Goal: Obtain resource: Obtain resource

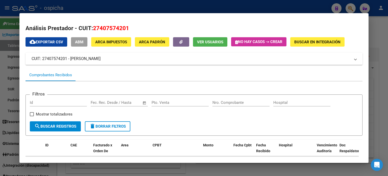
scroll to position [124, 0]
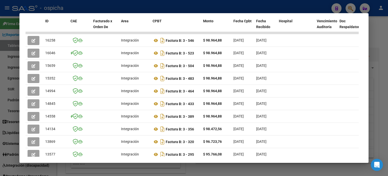
click at [384, 37] on div at bounding box center [194, 88] width 388 height 176
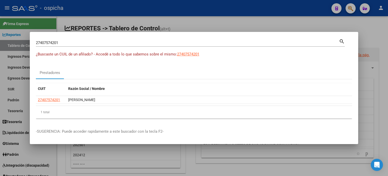
click at [348, 9] on div at bounding box center [194, 88] width 388 height 176
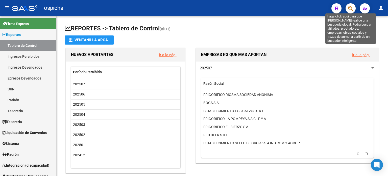
click at [349, 7] on icon "button" at bounding box center [350, 9] width 5 height 6
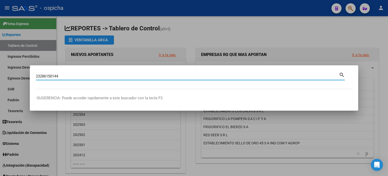
type input "23286150144"
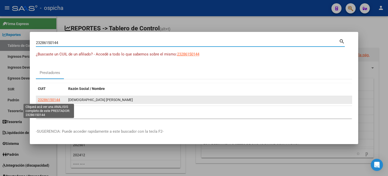
click at [53, 99] on span "23286150144" at bounding box center [49, 100] width 22 height 4
type textarea "23286150144"
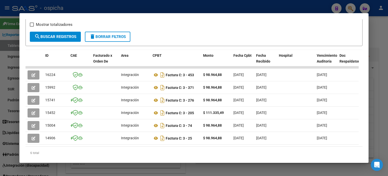
scroll to position [105, 0]
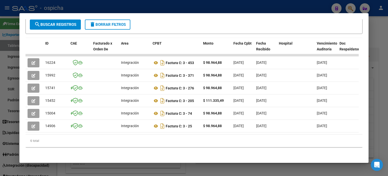
click at [382, 32] on div at bounding box center [194, 88] width 388 height 176
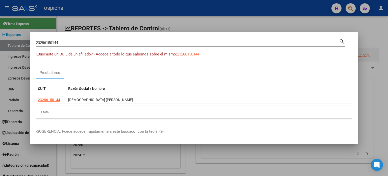
click at [69, 43] on input "23286150144" at bounding box center [187, 42] width 303 height 5
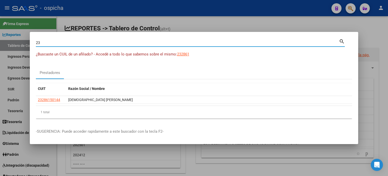
type input "2"
type input "[PERSON_NAME]"
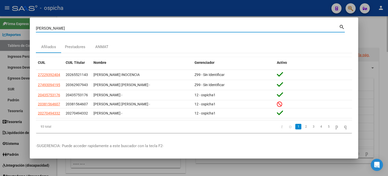
click at [382, 32] on div at bounding box center [194, 88] width 388 height 176
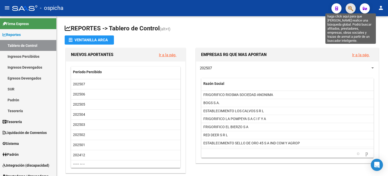
click at [351, 9] on icon "button" at bounding box center [350, 9] width 5 height 6
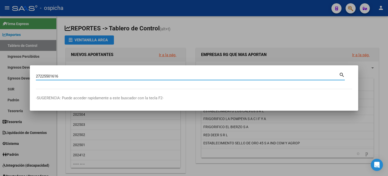
type input "27225501616"
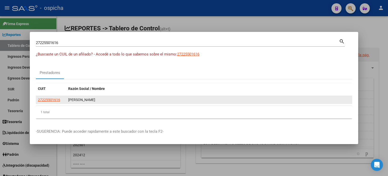
click at [51, 102] on app-link-go-to "27225501616" at bounding box center [49, 100] width 22 height 6
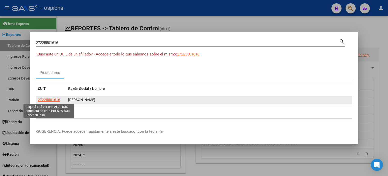
click at [54, 101] on span "27225501616" at bounding box center [49, 100] width 22 height 4
type textarea "27225501616"
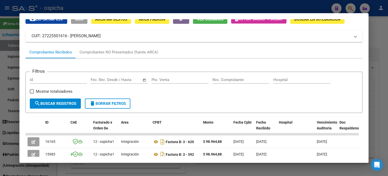
scroll to position [99, 0]
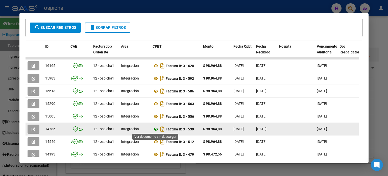
click at [156, 128] on icon at bounding box center [156, 129] width 7 height 6
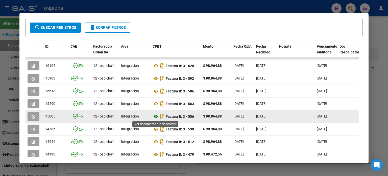
click at [155, 116] on icon at bounding box center [156, 116] width 7 height 6
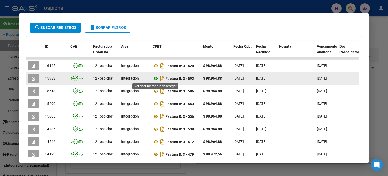
click at [156, 79] on icon at bounding box center [156, 78] width 7 height 6
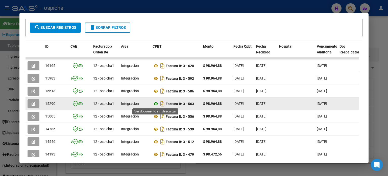
click at [157, 103] on icon at bounding box center [156, 104] width 7 height 6
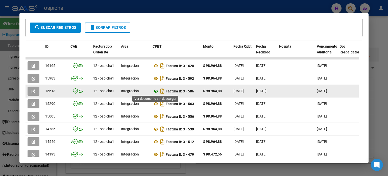
click at [155, 91] on icon at bounding box center [156, 91] width 7 height 6
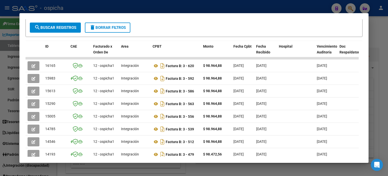
scroll to position [23, 0]
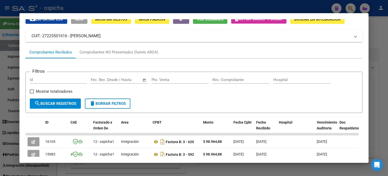
click at [351, 10] on div at bounding box center [194, 88] width 388 height 176
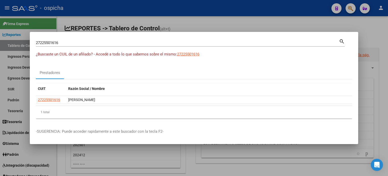
click at [299, 27] on div at bounding box center [194, 88] width 388 height 176
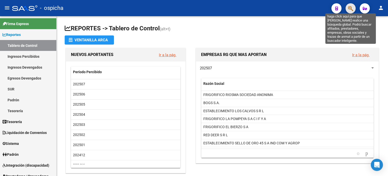
click at [352, 10] on icon "button" at bounding box center [350, 9] width 5 height 6
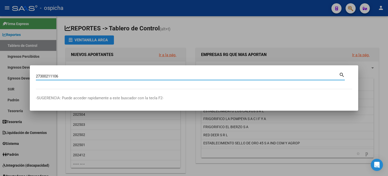
type input "27300211106"
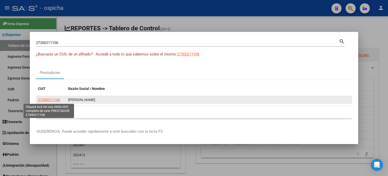
click at [48, 99] on span "27300211106" at bounding box center [49, 100] width 22 height 4
type textarea "27300211106"
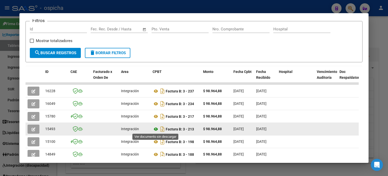
scroll to position [99, 0]
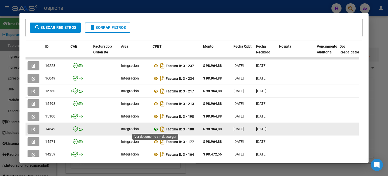
click at [156, 128] on icon at bounding box center [156, 129] width 7 height 6
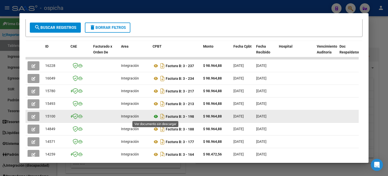
click at [156, 116] on icon at bounding box center [156, 116] width 7 height 6
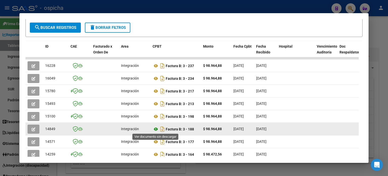
click at [155, 129] on icon at bounding box center [156, 129] width 7 height 6
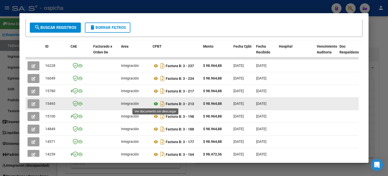
click at [156, 103] on icon at bounding box center [156, 104] width 7 height 6
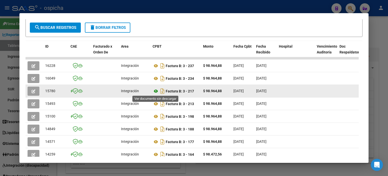
click at [154, 89] on icon at bounding box center [156, 91] width 7 height 6
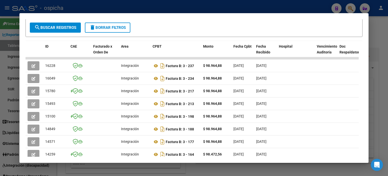
click at [377, 28] on div at bounding box center [194, 88] width 388 height 176
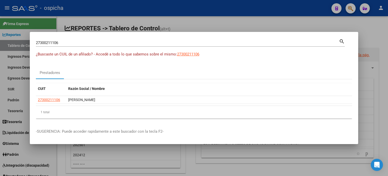
click at [65, 42] on input "27300211106" at bounding box center [187, 42] width 303 height 5
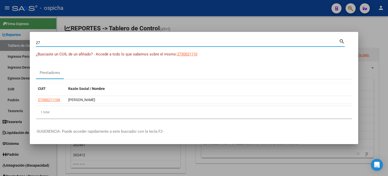
type input "2"
click at [340, 39] on mat-icon "search" at bounding box center [342, 41] width 6 height 6
click at [373, 27] on div at bounding box center [194, 88] width 388 height 176
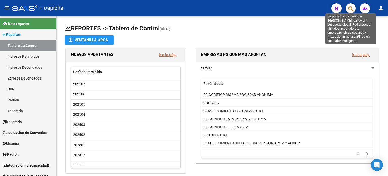
click at [350, 10] on icon "button" at bounding box center [350, 9] width 5 height 6
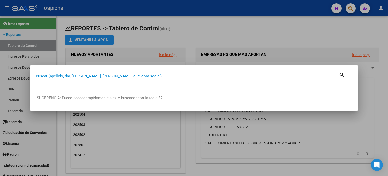
click at [104, 75] on input "Buscar (apellido, dni, [PERSON_NAME], [PERSON_NAME], cuit, obra social)" at bounding box center [187, 76] width 303 height 5
type input "27349827994"
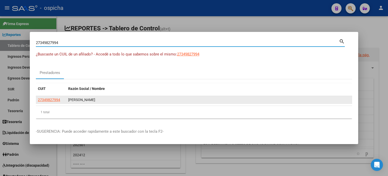
click at [52, 102] on app-link-go-to "27349827994" at bounding box center [49, 100] width 22 height 6
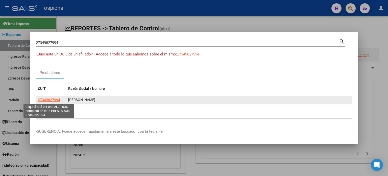
click at [50, 100] on span "27349827994" at bounding box center [49, 100] width 22 height 4
type textarea "27349827994"
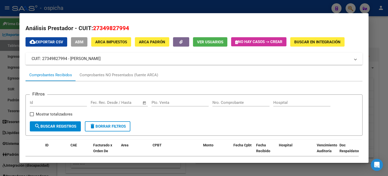
scroll to position [101, 0]
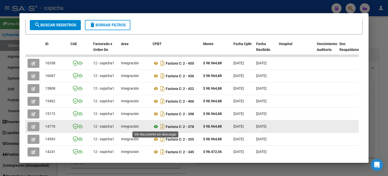
click at [155, 127] on icon at bounding box center [156, 126] width 7 height 6
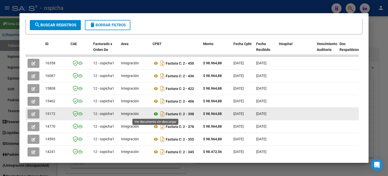
click at [156, 112] on icon at bounding box center [156, 114] width 7 height 6
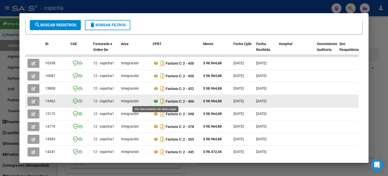
click at [156, 100] on icon at bounding box center [156, 101] width 7 height 6
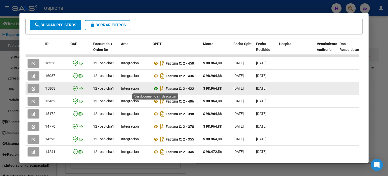
click at [154, 88] on icon at bounding box center [156, 88] width 7 height 6
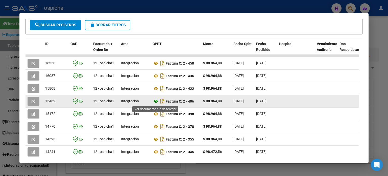
click at [157, 100] on icon at bounding box center [156, 101] width 7 height 6
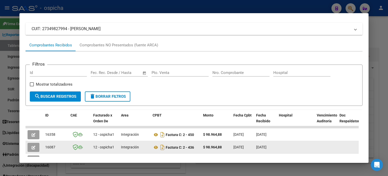
scroll to position [25, 0]
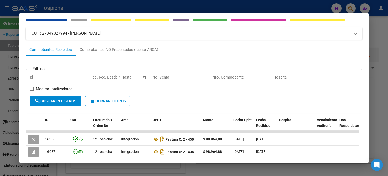
click at [105, 102] on span "delete Borrar Filtros" at bounding box center [107, 101] width 36 height 5
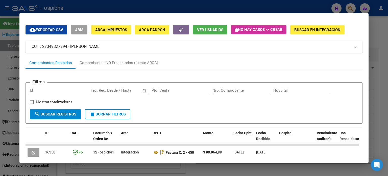
scroll to position [0, 0]
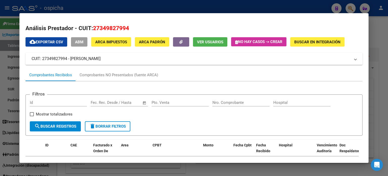
click at [351, 6] on div at bounding box center [194, 88] width 388 height 176
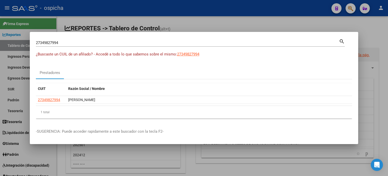
click at [70, 43] on input "27349827994" at bounding box center [187, 42] width 303 height 5
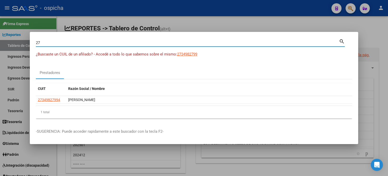
type input "2"
type input "2328610144"
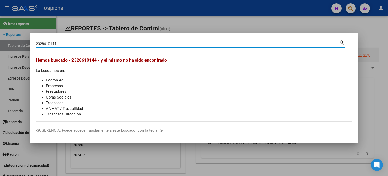
click at [365, 29] on div at bounding box center [194, 88] width 388 height 176
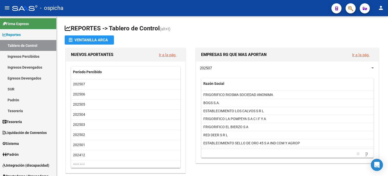
click at [352, 10] on icon "button" at bounding box center [350, 9] width 5 height 6
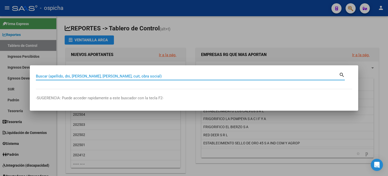
click at [113, 76] on input "Buscar (apellido, dni, [PERSON_NAME], [PERSON_NAME], cuit, obra social)" at bounding box center [187, 76] width 303 height 5
type input "2328610144"
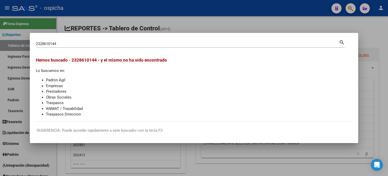
click at [369, 29] on div at bounding box center [194, 88] width 388 height 176
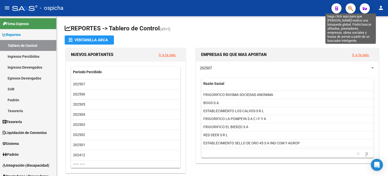
click at [353, 10] on icon "button" at bounding box center [350, 9] width 5 height 6
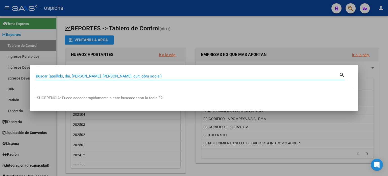
click at [366, 35] on div at bounding box center [194, 88] width 388 height 176
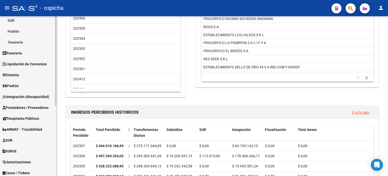
scroll to position [76, 0]
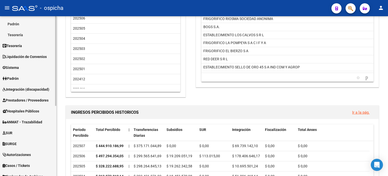
click at [29, 90] on span "Integración (discapacidad)" at bounding box center [26, 89] width 47 height 6
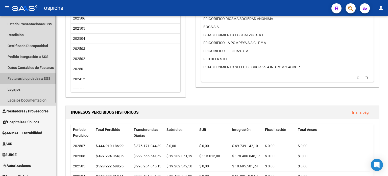
click at [39, 76] on link "Facturas Liquidadas x SSS" at bounding box center [28, 78] width 56 height 11
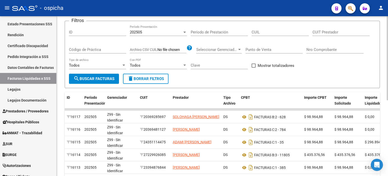
scroll to position [25, 0]
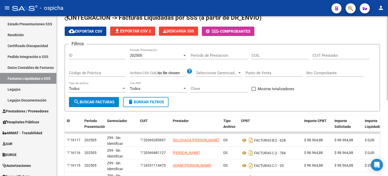
click at [329, 69] on div "Nro Comprobante" at bounding box center [335, 71] width 57 height 11
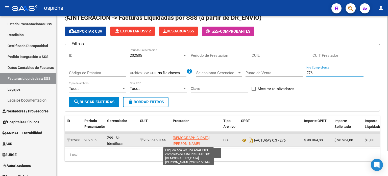
type input "276"
click at [188, 141] on span "[DEMOGRAPHIC_DATA] [PERSON_NAME]" at bounding box center [191, 141] width 37 height 10
type textarea "23286150144"
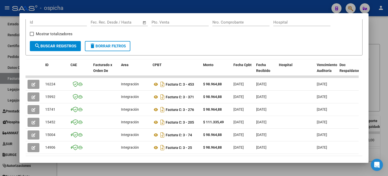
scroll to position [101, 0]
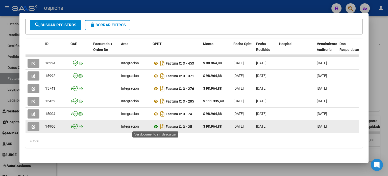
click at [157, 125] on icon at bounding box center [156, 126] width 7 height 6
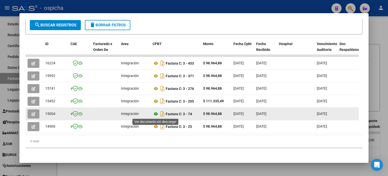
click at [155, 114] on icon at bounding box center [156, 114] width 7 height 6
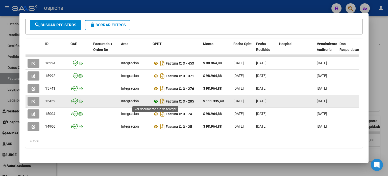
click at [155, 101] on icon at bounding box center [156, 101] width 7 height 6
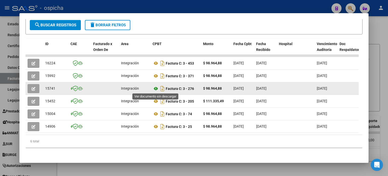
click at [155, 87] on icon at bounding box center [156, 88] width 7 height 6
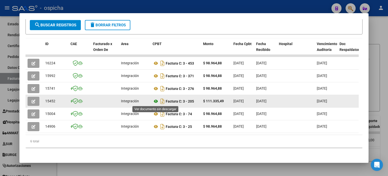
click at [158, 101] on icon at bounding box center [156, 101] width 7 height 6
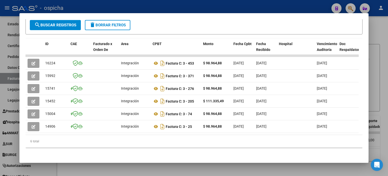
drag, startPoint x: 349, startPoint y: 10, endPoint x: 346, endPoint y: 16, distance: 6.3
click at [349, 10] on div at bounding box center [194, 88] width 388 height 176
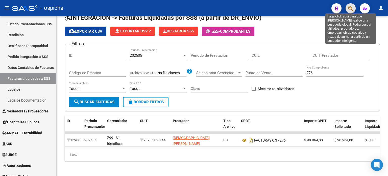
click at [349, 8] on icon "button" at bounding box center [350, 9] width 5 height 6
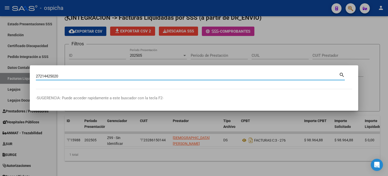
type input "27214425020"
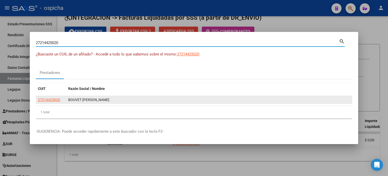
click at [68, 98] on datatable-body-cell "BOUVET [PERSON_NAME]" at bounding box center [209, 100] width 286 height 8
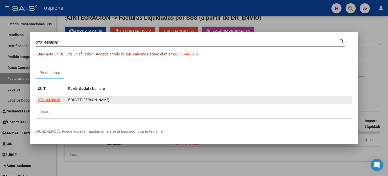
drag, startPoint x: 69, startPoint y: 99, endPoint x: 132, endPoint y: 99, distance: 63.7
click at [132, 99] on div "BOUVET [PERSON_NAME]" at bounding box center [209, 100] width 282 height 6
copy div "BOUVET [PERSON_NAME]"
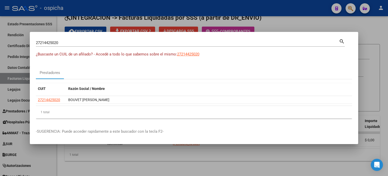
click at [365, 29] on div at bounding box center [194, 88] width 388 height 176
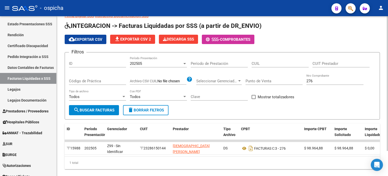
scroll to position [0, 0]
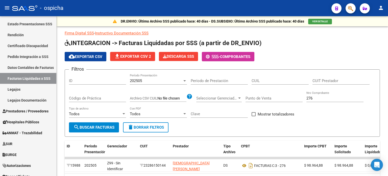
click at [352, 10] on icon "button" at bounding box center [350, 9] width 5 height 6
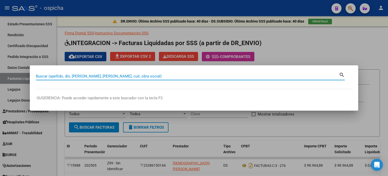
click at [83, 75] on input "Buscar (apellido, dni, [PERSON_NAME], [PERSON_NAME], cuit, obra social)" at bounding box center [187, 76] width 303 height 5
type input "27214425020"
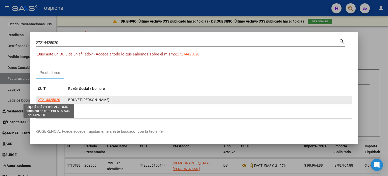
click at [40, 98] on span "27214425020" at bounding box center [49, 100] width 22 height 4
type textarea "27214425020"
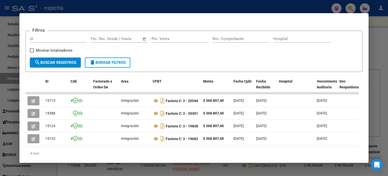
scroll to position [80, 0]
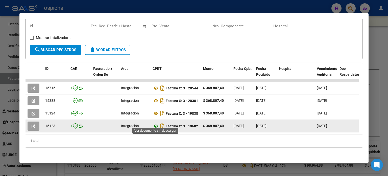
click at [156, 123] on icon at bounding box center [156, 126] width 7 height 6
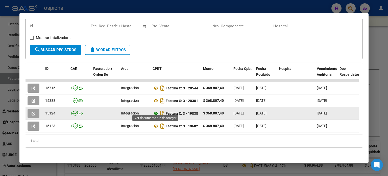
click at [156, 110] on icon at bounding box center [156, 113] width 7 height 6
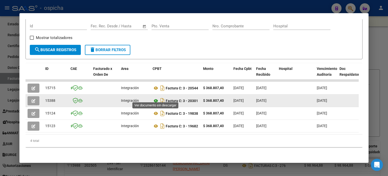
click at [157, 98] on icon at bounding box center [156, 101] width 7 height 6
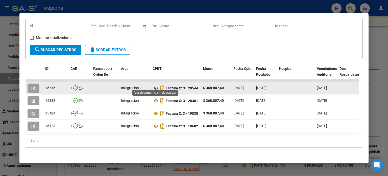
click at [157, 85] on icon at bounding box center [156, 88] width 7 height 6
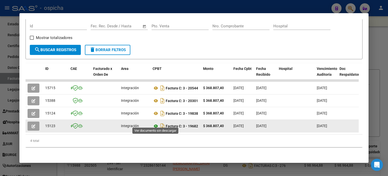
click at [156, 123] on icon at bounding box center [156, 126] width 7 height 6
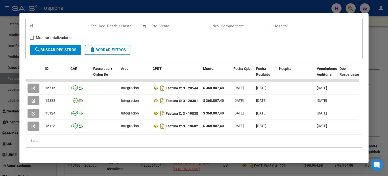
click at [105, 48] on span "delete Borrar Filtros" at bounding box center [107, 50] width 36 height 5
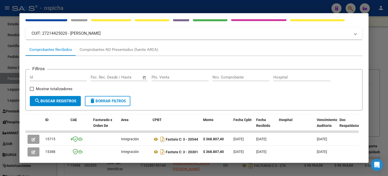
scroll to position [0, 0]
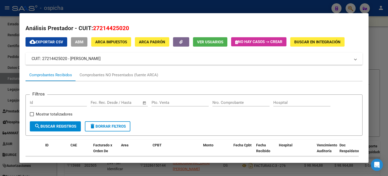
click at [382, 23] on div at bounding box center [194, 88] width 388 height 176
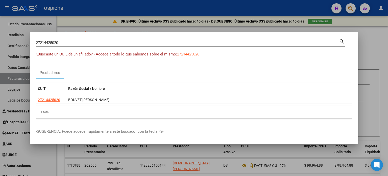
click at [351, 10] on div at bounding box center [194, 88] width 388 height 176
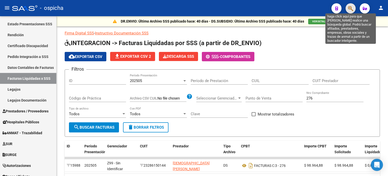
click at [349, 8] on icon "button" at bounding box center [350, 9] width 5 height 6
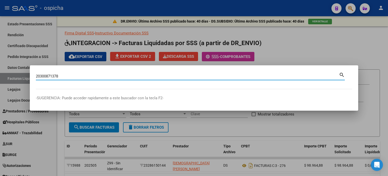
type input "20300871378"
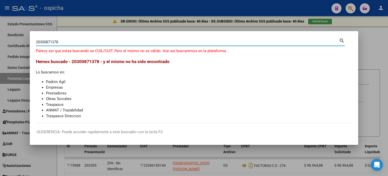
click at [379, 44] on div at bounding box center [194, 88] width 388 height 176
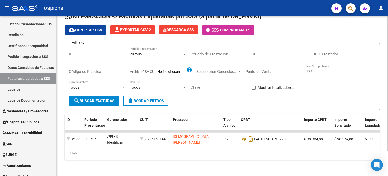
scroll to position [30, 0]
click at [346, 6] on button "button" at bounding box center [351, 8] width 10 height 10
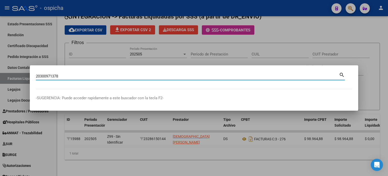
type input "20300971378"
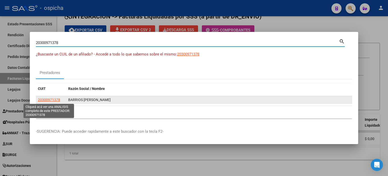
click at [48, 99] on span "20300971378" at bounding box center [49, 100] width 22 height 4
type textarea "20300971378"
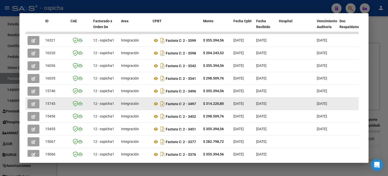
scroll to position [149, 0]
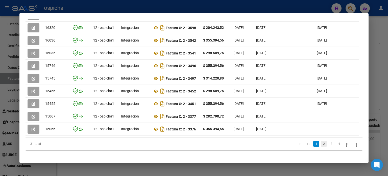
click at [321, 146] on link "2" at bounding box center [324, 144] width 6 height 6
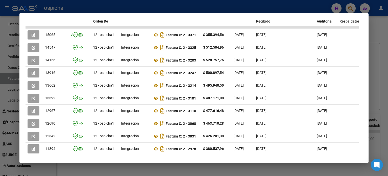
scroll to position [124, 0]
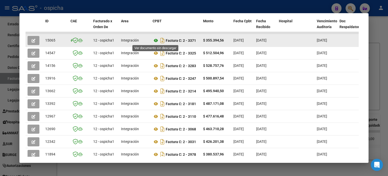
click at [158, 41] on icon at bounding box center [156, 40] width 7 height 6
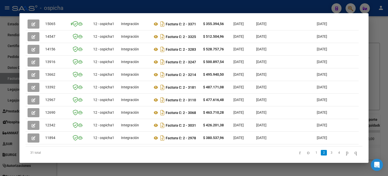
scroll to position [155, 0]
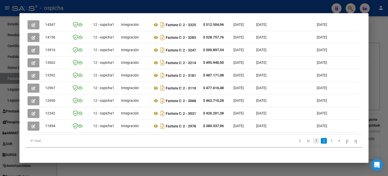
click at [313, 141] on link "1" at bounding box center [316, 141] width 6 height 6
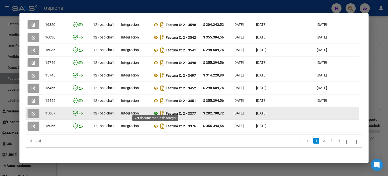
click at [156, 110] on icon at bounding box center [156, 113] width 7 height 6
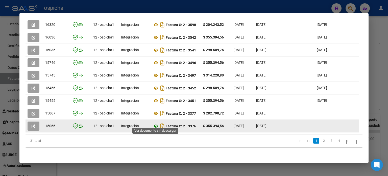
click at [157, 123] on icon at bounding box center [156, 126] width 7 height 6
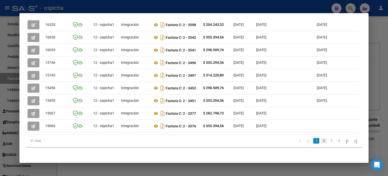
click at [321, 141] on link "2" at bounding box center [324, 141] width 6 height 6
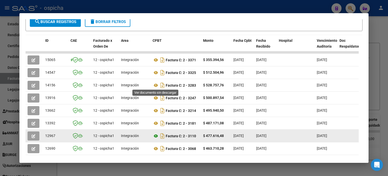
scroll to position [105, 0]
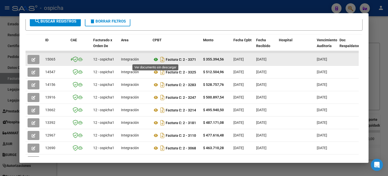
click at [158, 60] on icon at bounding box center [156, 59] width 7 height 6
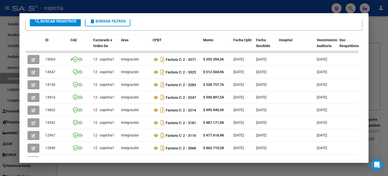
scroll to position [155, 0]
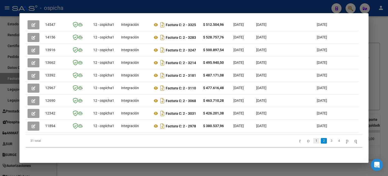
click at [313, 141] on link "1" at bounding box center [316, 141] width 6 height 6
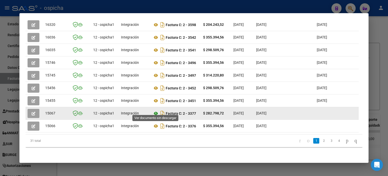
click at [155, 110] on icon at bounding box center [156, 113] width 7 height 6
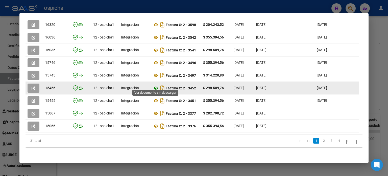
click at [155, 85] on icon at bounding box center [156, 88] width 7 height 6
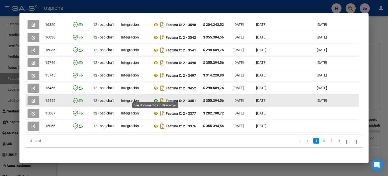
click at [155, 98] on icon at bounding box center [156, 101] width 7 height 6
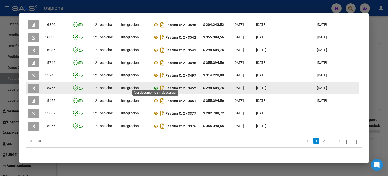
click at [155, 85] on icon at bounding box center [156, 88] width 7 height 6
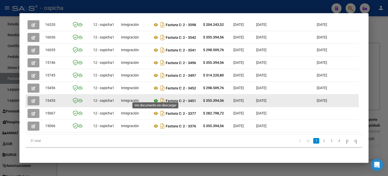
click at [155, 98] on icon at bounding box center [156, 101] width 7 height 6
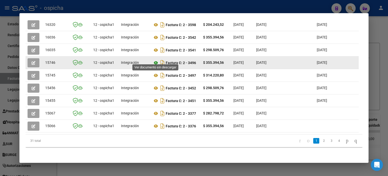
click at [156, 60] on icon at bounding box center [156, 63] width 7 height 6
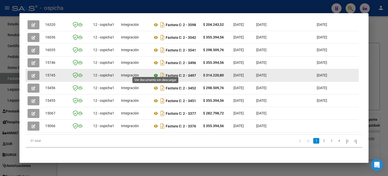
click at [156, 72] on icon at bounding box center [156, 75] width 7 height 6
click at [154, 73] on icon at bounding box center [156, 75] width 7 height 6
click at [153, 72] on icon at bounding box center [156, 75] width 7 height 6
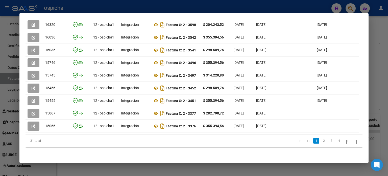
click at [382, 48] on div at bounding box center [194, 88] width 388 height 176
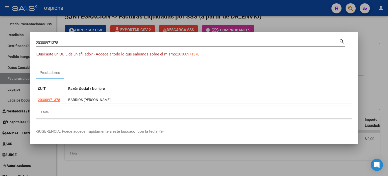
click at [378, 32] on div at bounding box center [194, 88] width 388 height 176
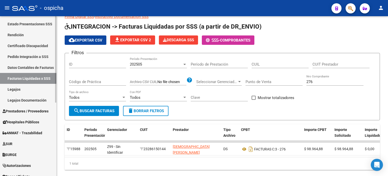
scroll to position [0, 0]
